Goal: Transaction & Acquisition: Purchase product/service

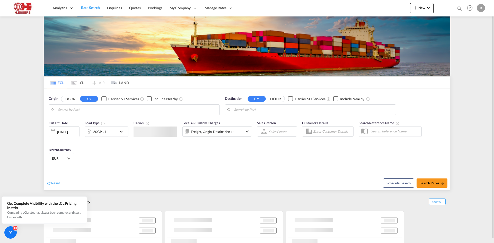
type input "[GEOGRAPHIC_DATA], BEANR"
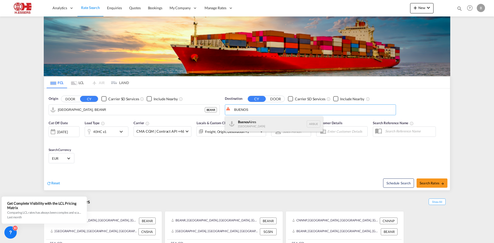
click at [242, 123] on div "[GEOGRAPHIC_DATA] [GEOGRAPHIC_DATA] [GEOGRAPHIC_DATA]" at bounding box center [274, 123] width 98 height 15
type input "[GEOGRAPHIC_DATA], [GEOGRAPHIC_DATA]"
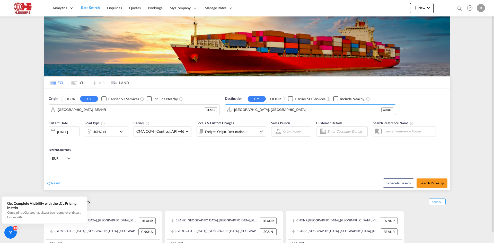
click at [124, 132] on md-icon "icon-chevron-down" at bounding box center [122, 132] width 9 height 6
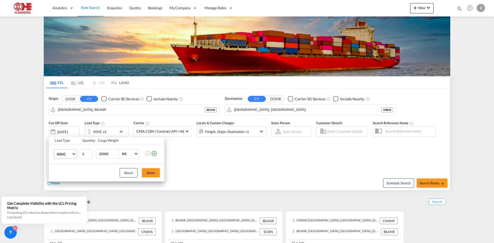
click at [74, 156] on md-select-value "40HC" at bounding box center [66, 154] width 21 height 9
click at [69, 163] on md-option "40HR" at bounding box center [69, 165] width 35 height 12
click at [155, 152] on md-icon "icon-plus-circle-outline" at bounding box center [154, 154] width 6 height 6
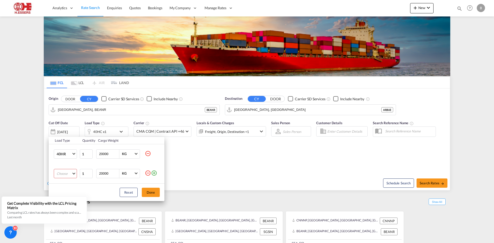
click at [70, 172] on md-select "Choose 20GP 40GP 40HC 45HC 20RE 40RE 40HR 20OT 40OT 20FR 40FR 40NR 20NR 45S 20T…" at bounding box center [65, 173] width 23 height 9
click at [73, 187] on md-option "40RE" at bounding box center [69, 186] width 35 height 12
click at [146, 190] on button "Done" at bounding box center [151, 192] width 18 height 9
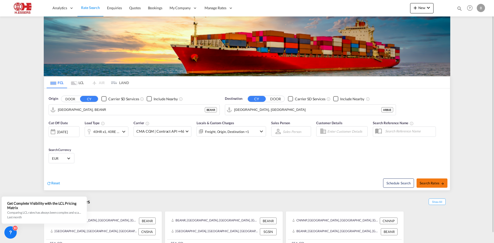
click at [422, 183] on span "Search Rates" at bounding box center [432, 183] width 25 height 4
type input "BEANR to ARBUE / [DATE]"
